Goal: Information Seeking & Learning: Learn about a topic

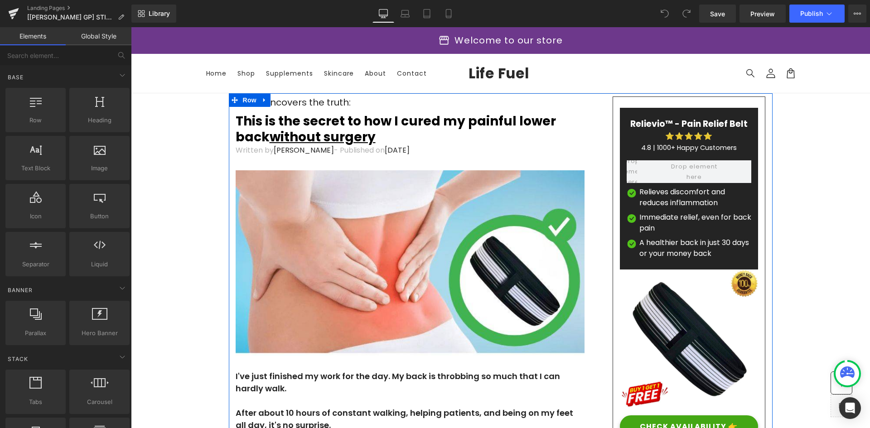
click at [315, 128] on strong "This is the secret to how I cured my painful lower back without surgery" at bounding box center [396, 129] width 320 height 34
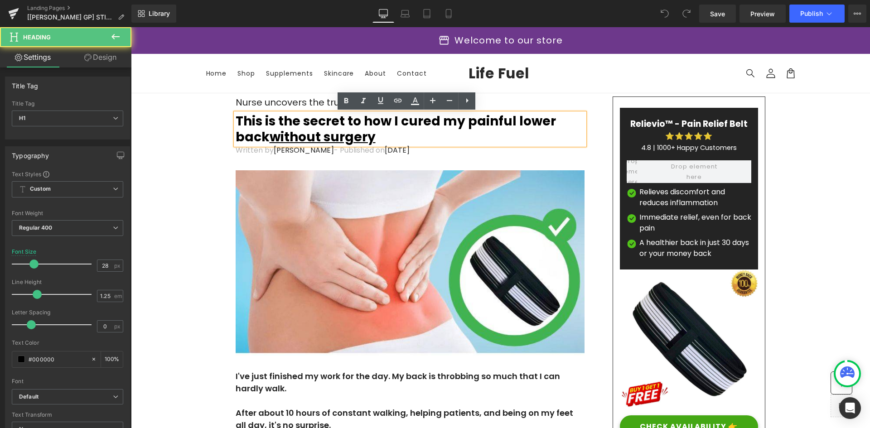
click at [316, 125] on strong "This is the secret to how I cured my painful lower back without surgery" at bounding box center [396, 129] width 320 height 34
click at [358, 129] on u "without surgery" at bounding box center [323, 137] width 106 height 18
click at [359, 129] on u "without surgery" at bounding box center [323, 137] width 106 height 18
click at [402, 135] on h1 "This is the secret to how I cured my painful lower back without surgery" at bounding box center [410, 129] width 349 height 32
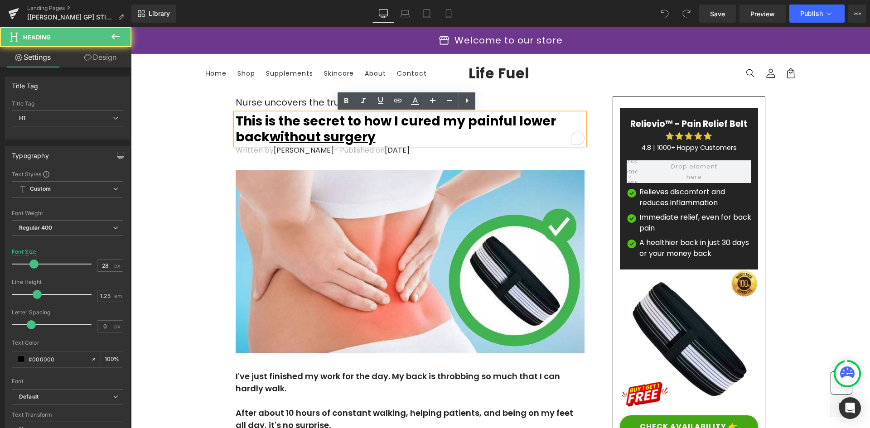
click at [399, 133] on h1 "This is the secret to how I cured my painful lower back without surgery" at bounding box center [410, 129] width 349 height 32
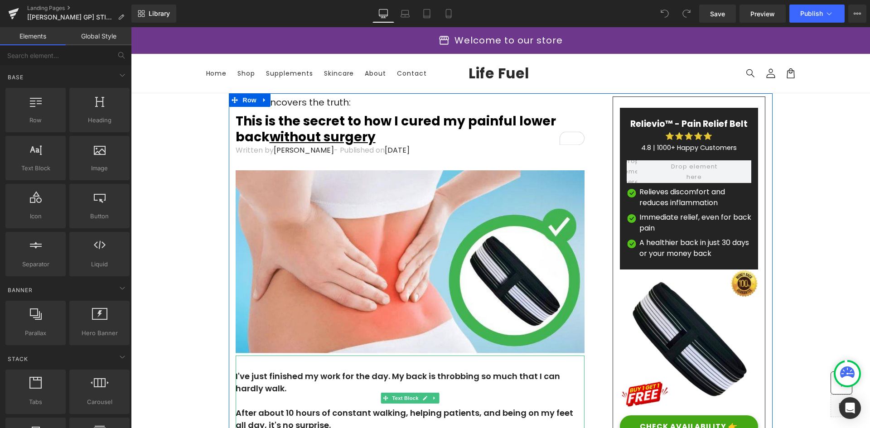
click at [315, 377] on p "I've just finished my work for the day. My back is throbbing so much that I can…" at bounding box center [410, 382] width 349 height 24
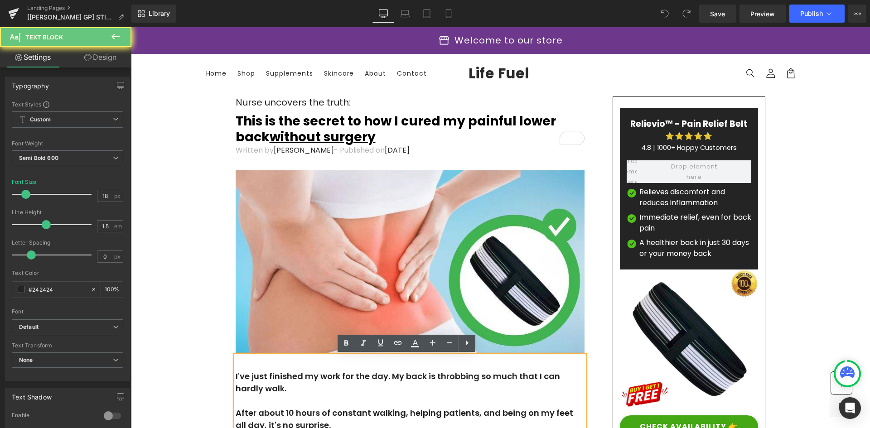
click at [315, 378] on p "I've just finished my work for the day. My back is throbbing so much that I can…" at bounding box center [410, 382] width 349 height 24
click at [307, 385] on p "I've just finished my work for the day. My back is throbbing so much that I can…" at bounding box center [410, 382] width 349 height 24
click at [306, 387] on p "I've just finished my work for the day. My back is throbbing so much that I can…" at bounding box center [410, 382] width 349 height 24
drag, startPoint x: 306, startPoint y: 387, endPoint x: 296, endPoint y: 389, distance: 10.2
click at [302, 389] on p "I've just finished my work for the day. My back is throbbing so much that I can…" at bounding box center [410, 382] width 349 height 24
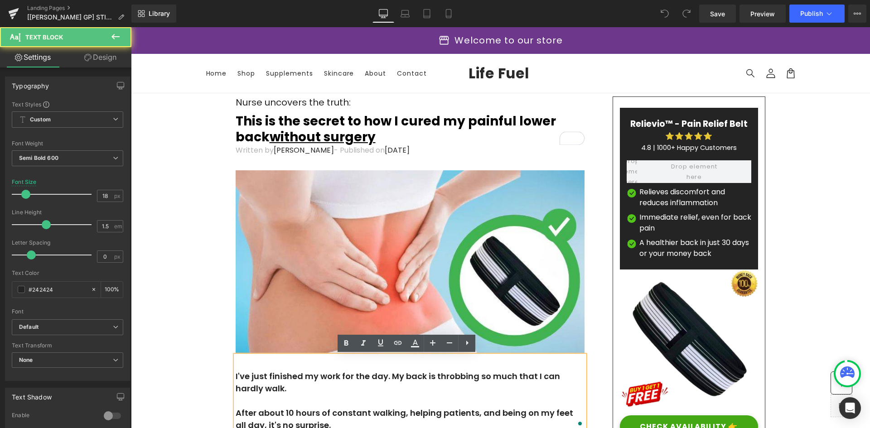
drag, startPoint x: 296, startPoint y: 389, endPoint x: 300, endPoint y: 386, distance: 4.9
click at [297, 388] on p "I've just finished my work for the day. My back is throbbing so much that I can…" at bounding box center [410, 382] width 349 height 24
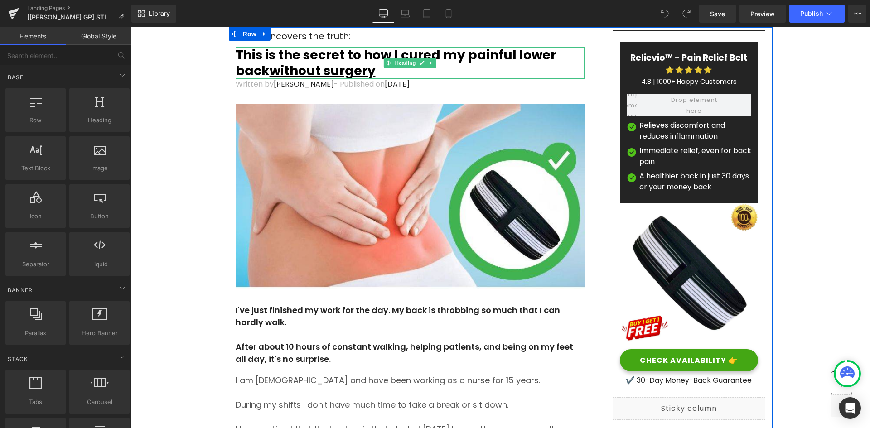
click at [316, 56] on strong "This is the secret to how I cured my painful lower back without surgery" at bounding box center [396, 63] width 320 height 34
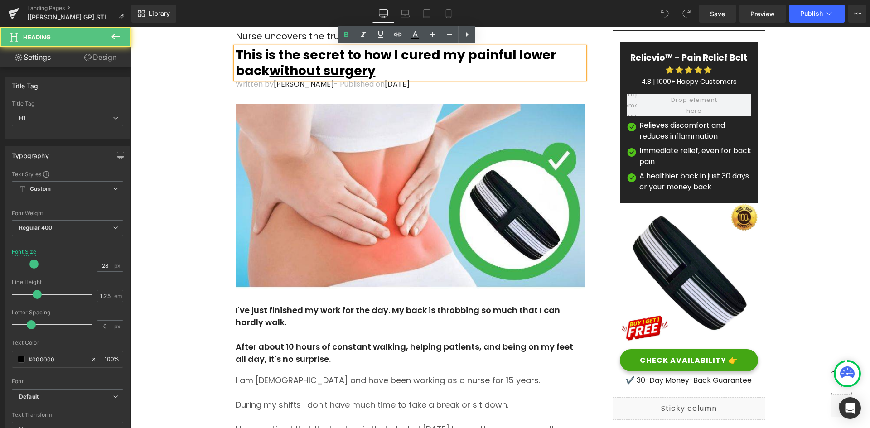
click at [321, 58] on strong "This is the secret to how I cured my painful lower back without surgery" at bounding box center [396, 63] width 320 height 34
drag, startPoint x: 321, startPoint y: 58, endPoint x: 329, endPoint y: 59, distance: 8.2
click at [328, 59] on strong "This is the secret to how I cured my painful lower back without surgery" at bounding box center [396, 63] width 320 height 34
click at [351, 63] on u "without surgery" at bounding box center [323, 71] width 106 height 18
drag, startPoint x: 402, startPoint y: 66, endPoint x: 378, endPoint y: 65, distance: 23.6
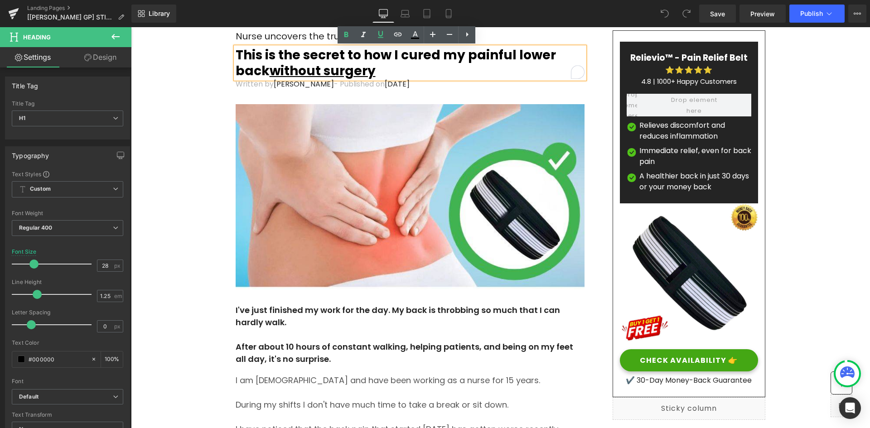
click at [378, 65] on h1 "This is the secret to how I cured my painful lower back without surgery" at bounding box center [410, 63] width 349 height 32
click at [417, 65] on h1 "This is the secret to how I cured my painful lower back without surgery" at bounding box center [410, 63] width 349 height 32
click at [417, 56] on strong "This is the secret to how I cured my painful lower back without surgery" at bounding box center [396, 63] width 320 height 34
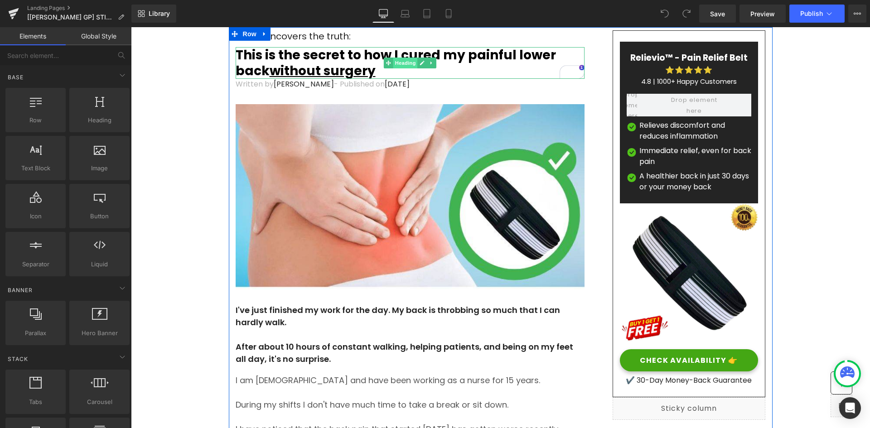
click at [398, 59] on span "Heading" at bounding box center [405, 63] width 24 height 11
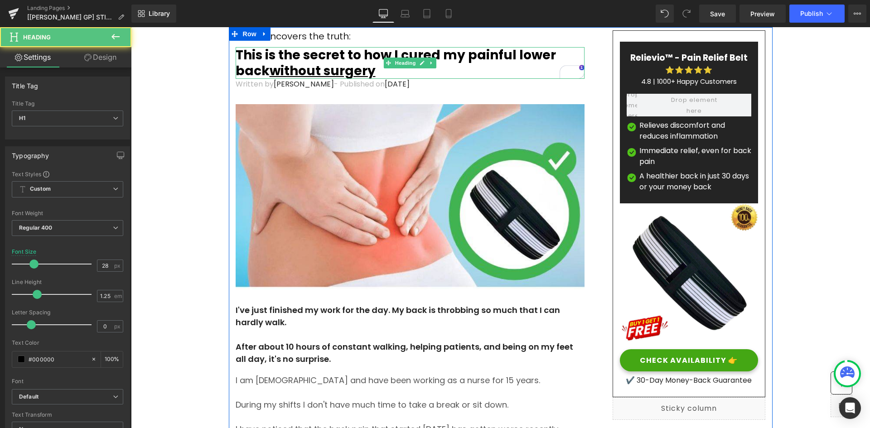
click at [354, 54] on strong "This is the secret to how I cured my painful lower back without surgery" at bounding box center [396, 63] width 320 height 34
